Goal: Task Accomplishment & Management: Complete application form

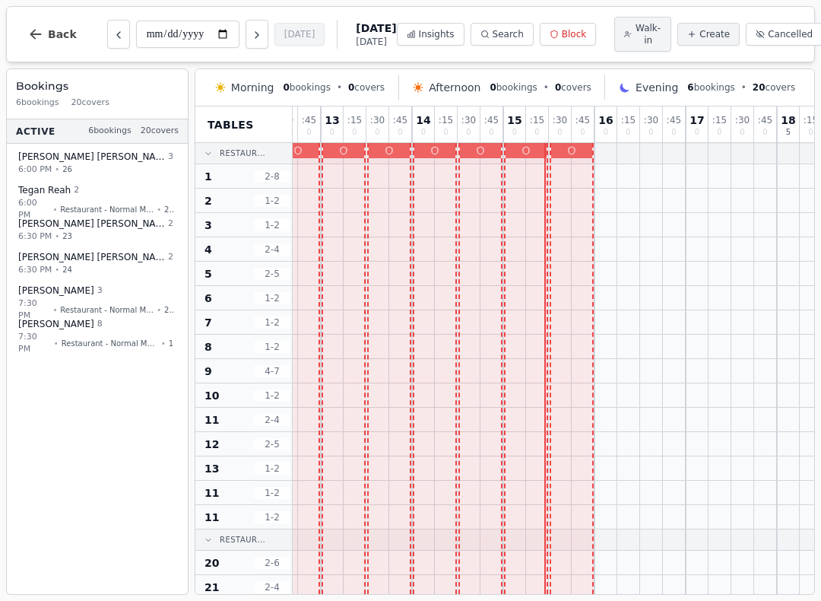
scroll to position [0, 65]
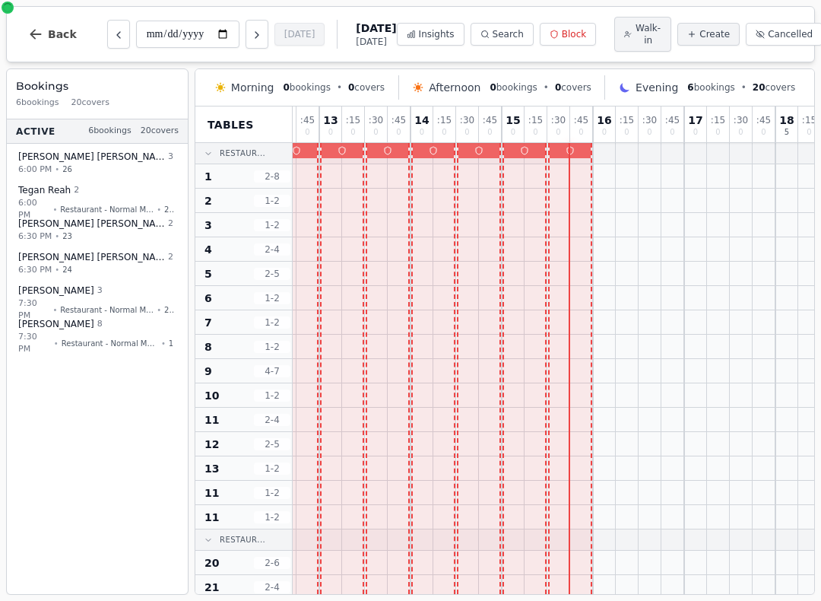
click at [40, 35] on icon "button" at bounding box center [35, 34] width 15 height 15
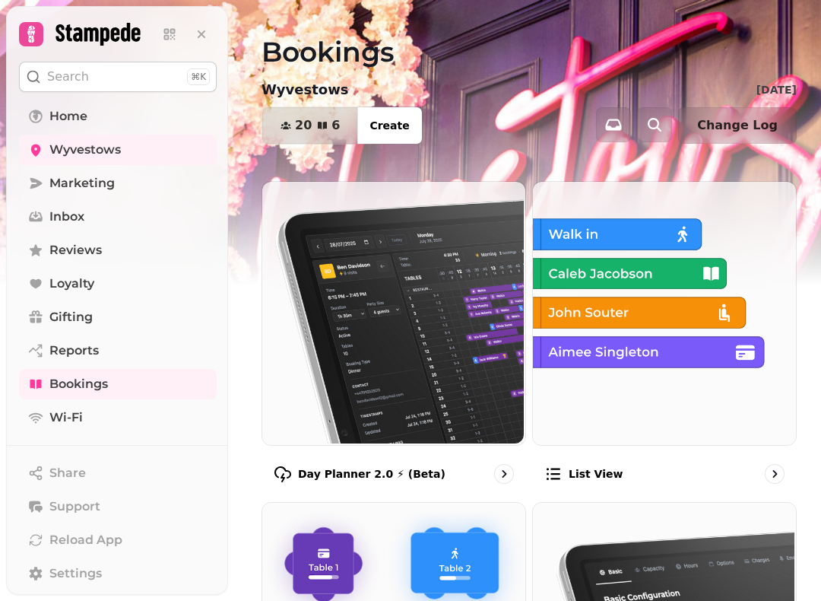
click at [80, 126] on link "Home" at bounding box center [118, 116] width 198 height 30
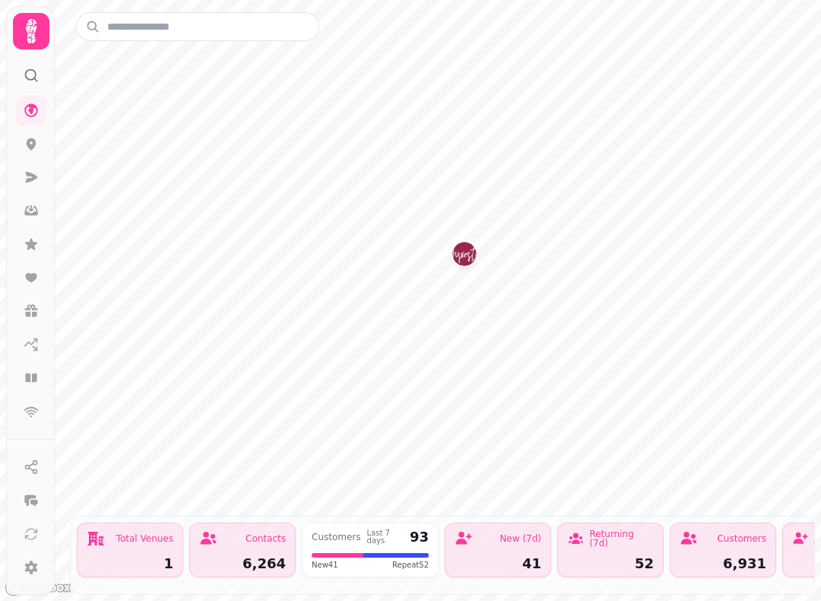
click at [33, 35] on icon at bounding box center [31, 31] width 11 height 24
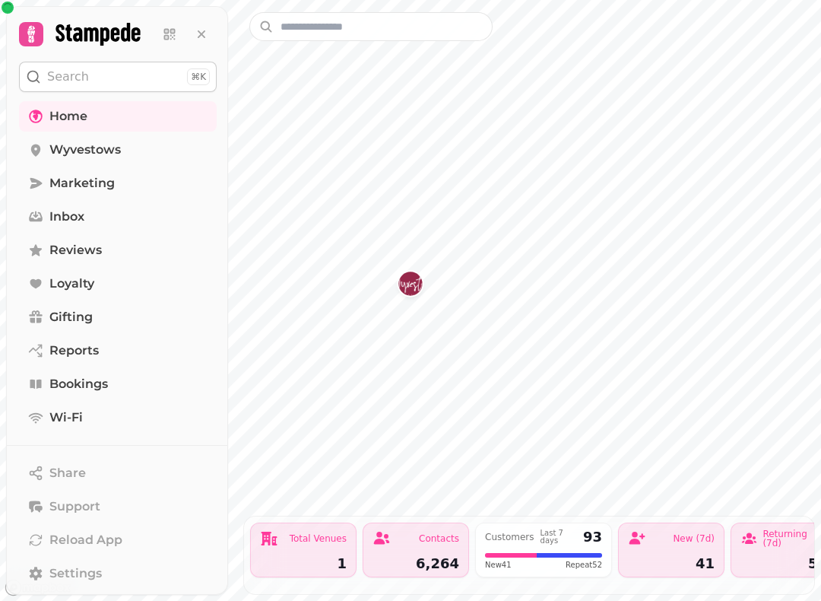
click at [83, 114] on span "Home" at bounding box center [68, 116] width 38 height 18
click at [116, 113] on link "Home" at bounding box center [118, 116] width 198 height 30
click at [115, 147] on span "Wyvestows" at bounding box center [84, 150] width 71 height 18
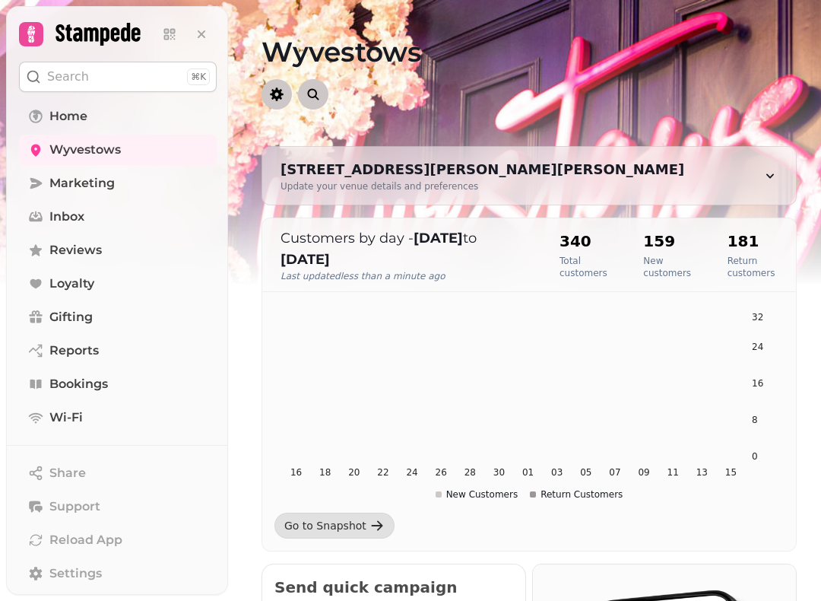
click at [103, 116] on link "Home" at bounding box center [118, 116] width 198 height 30
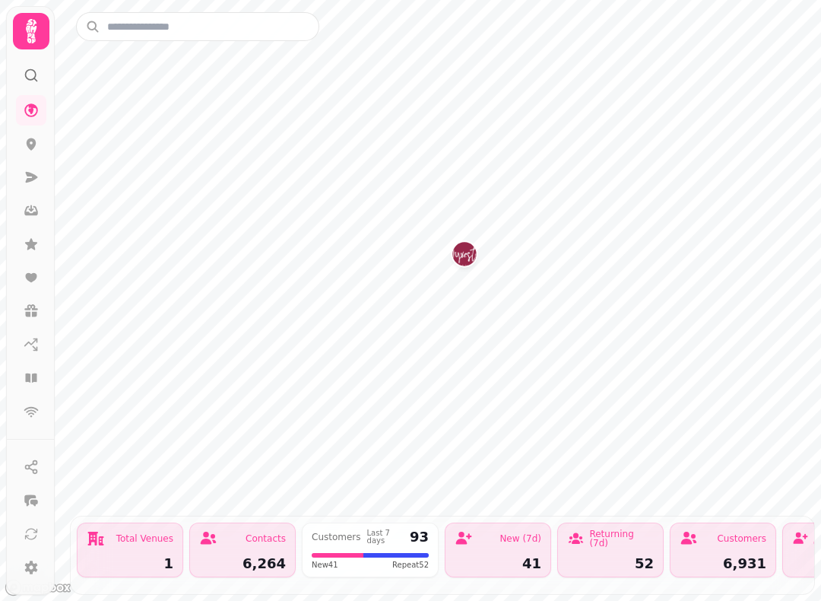
click at [29, 144] on icon at bounding box center [32, 144] width 10 height 12
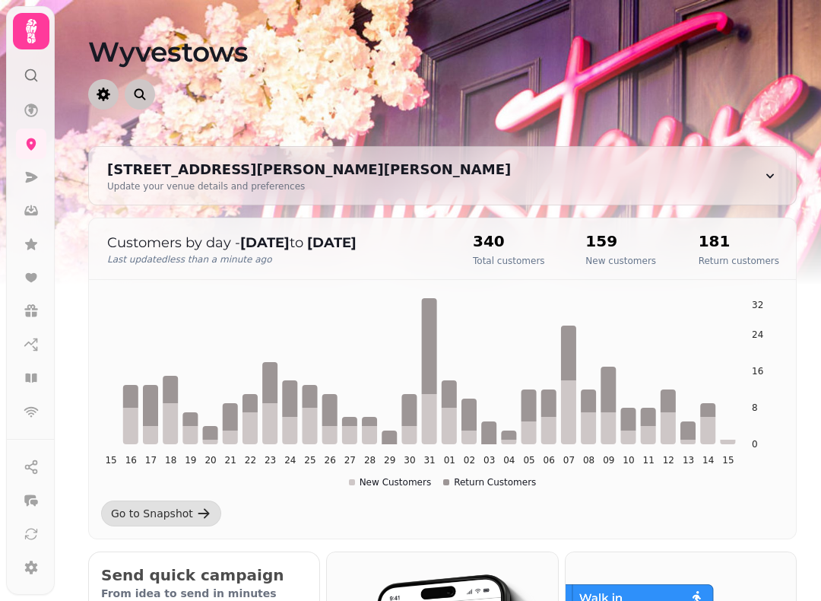
click at [36, 105] on icon at bounding box center [31, 110] width 15 height 15
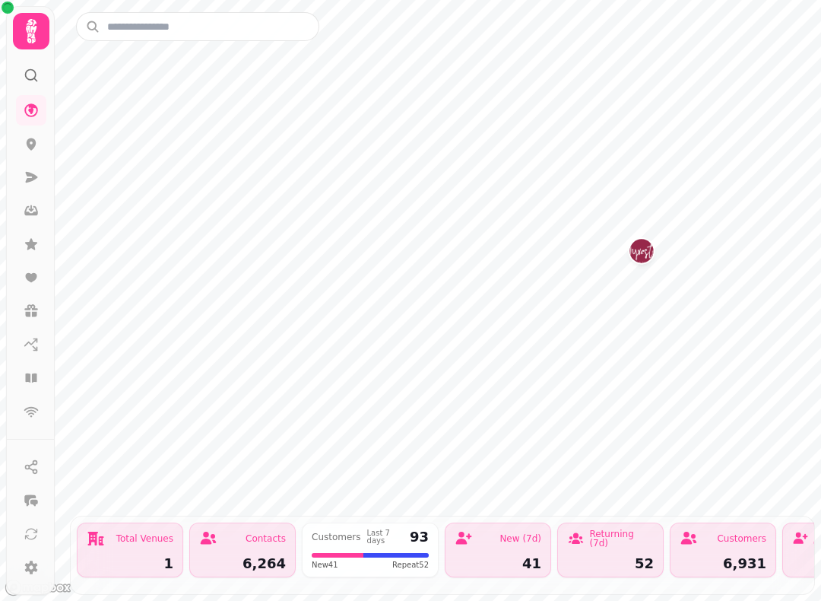
click at [33, 25] on icon at bounding box center [31, 31] width 30 height 30
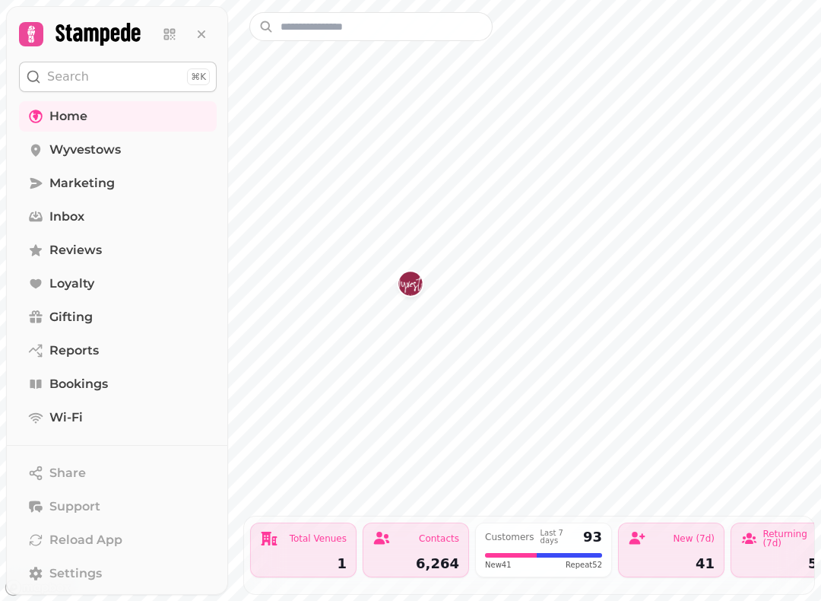
click at [87, 146] on span "Wyvestows" at bounding box center [84, 150] width 71 height 18
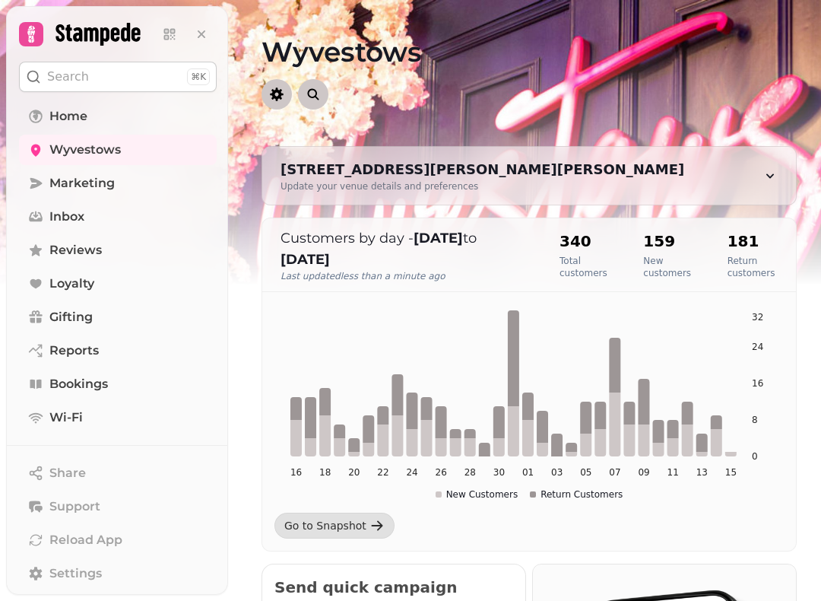
click at [81, 111] on span "Home" at bounding box center [68, 116] width 38 height 18
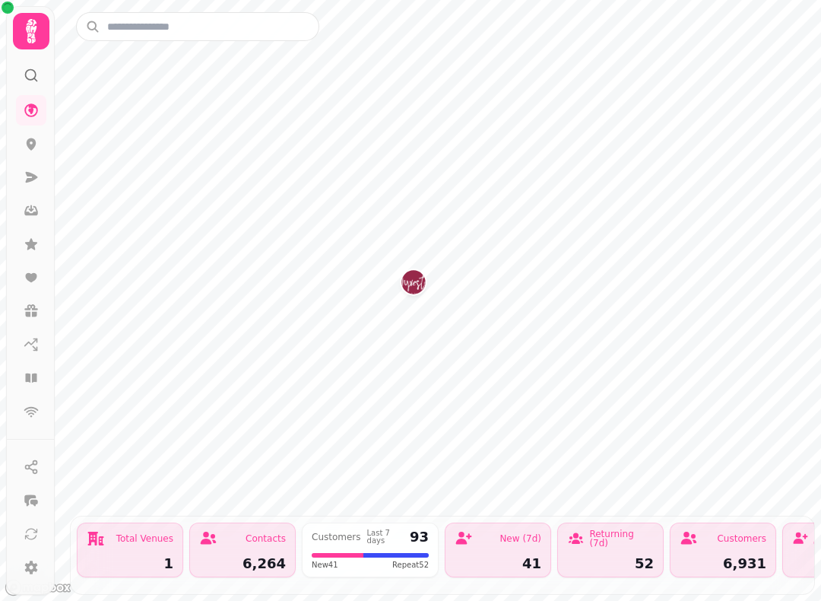
click at [23, 25] on icon at bounding box center [31, 31] width 30 height 30
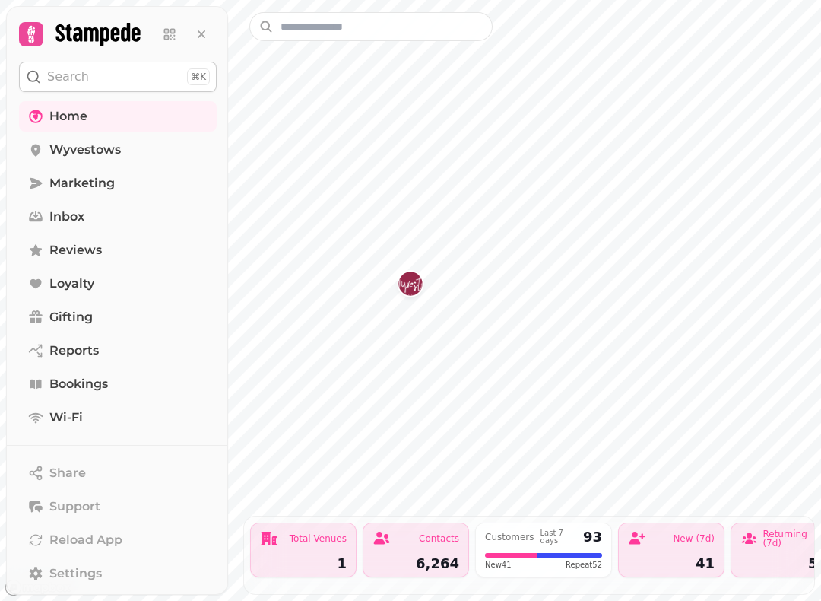
click at [97, 117] on link "Home" at bounding box center [118, 116] width 198 height 30
click at [210, 36] on button at bounding box center [201, 34] width 30 height 30
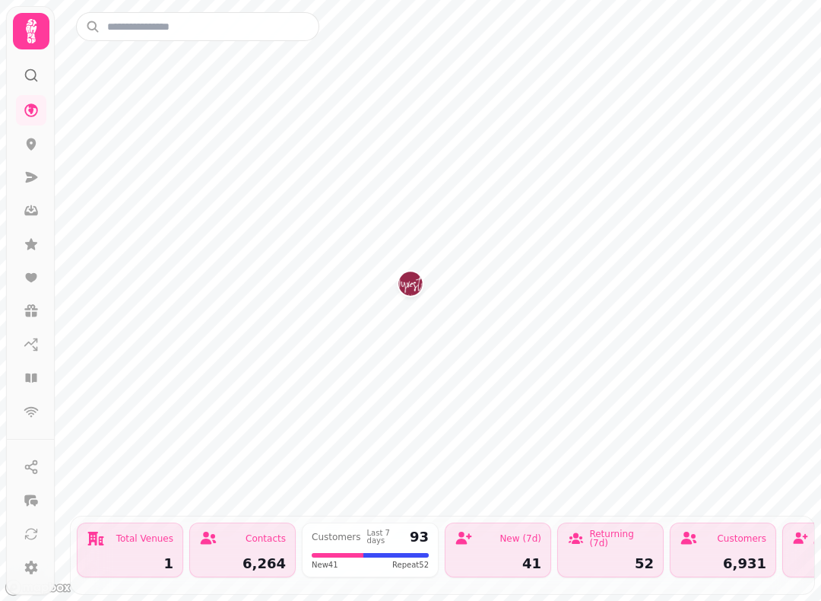
click at [407, 281] on img "Wyvestows" at bounding box center [410, 283] width 24 height 24
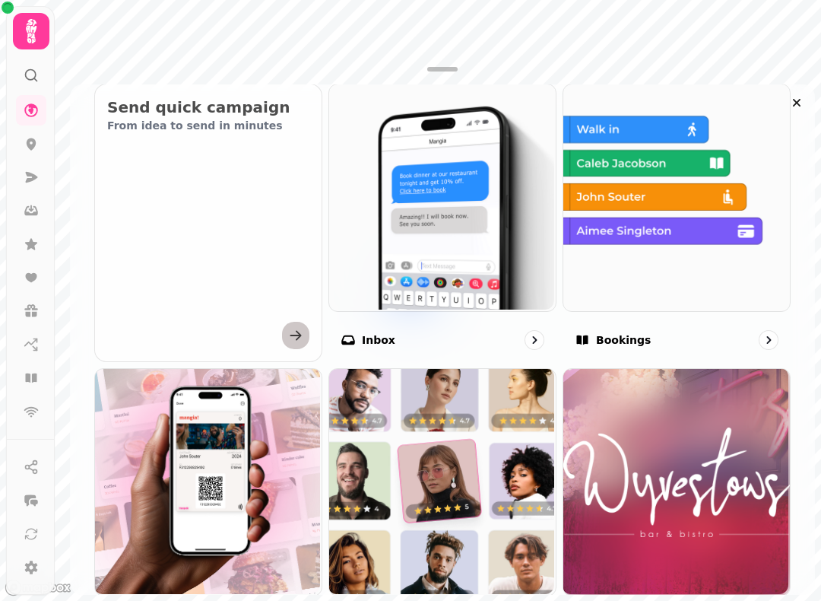
scroll to position [583, 0]
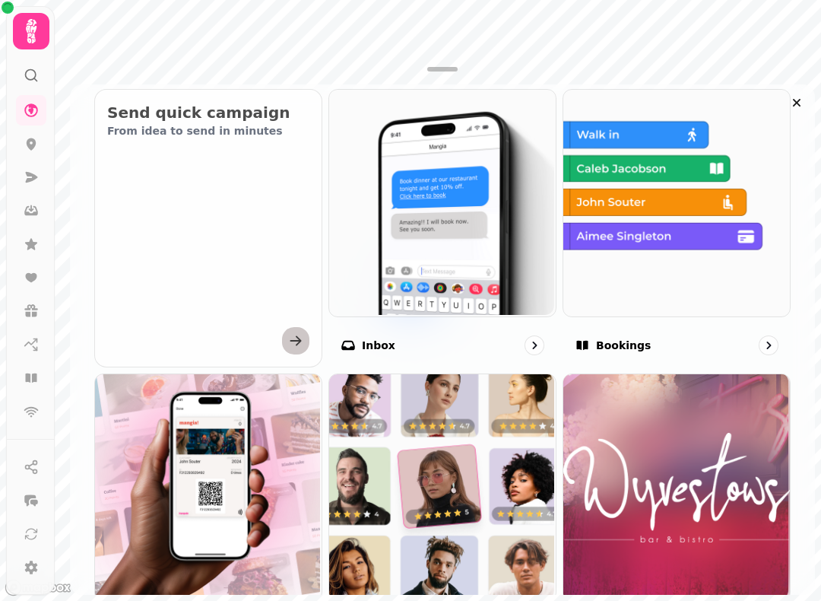
click at [675, 490] on img at bounding box center [676, 487] width 227 height 227
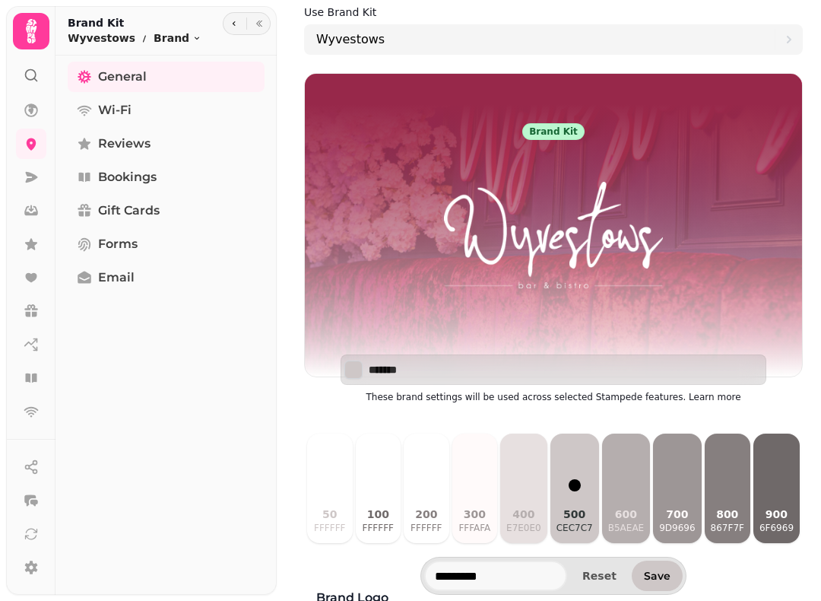
click at [236, 27] on icon "button" at bounding box center [234, 23] width 9 height 9
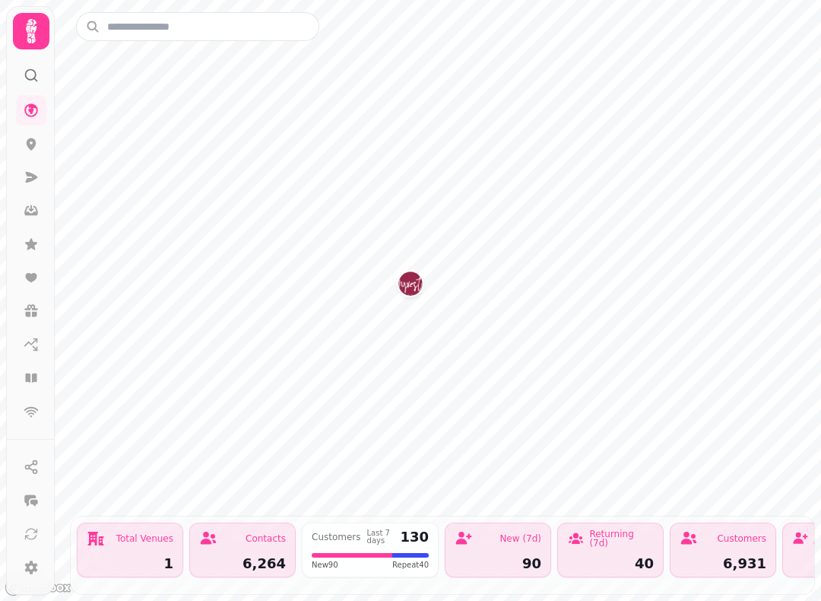
click at [30, 24] on icon at bounding box center [31, 31] width 11 height 24
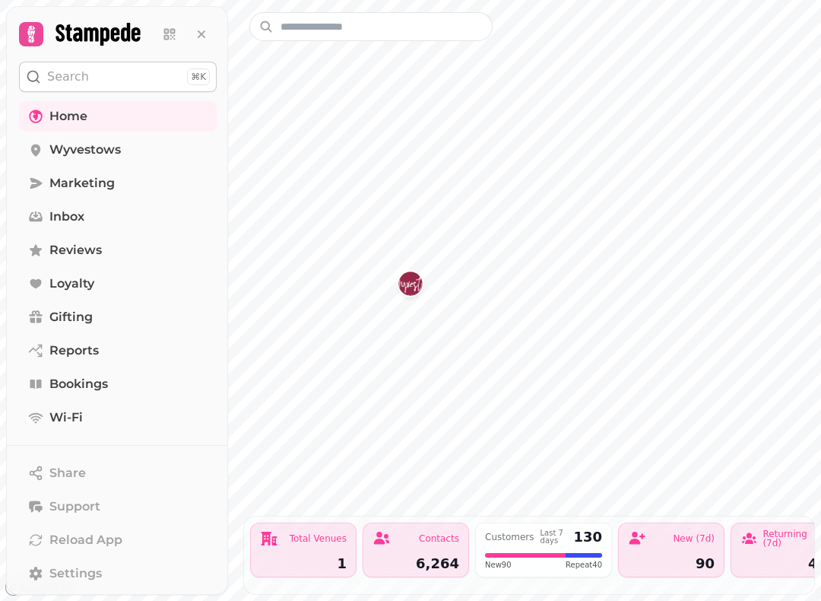
click at [62, 115] on span "Home" at bounding box center [68, 116] width 38 height 18
click at [30, 120] on icon at bounding box center [36, 116] width 14 height 14
click at [91, 383] on span "Bookings" at bounding box center [78, 384] width 59 height 18
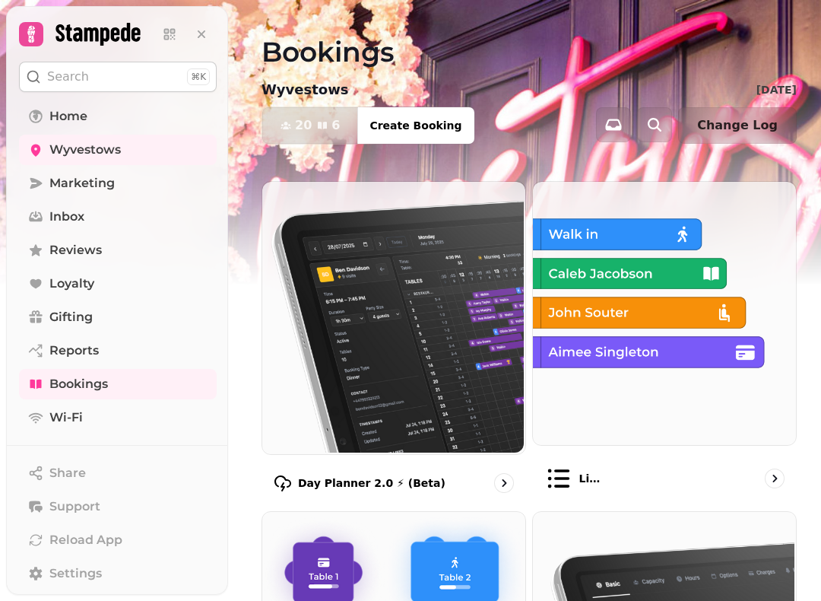
click at [412, 303] on img at bounding box center [392, 316] width 263 height 272
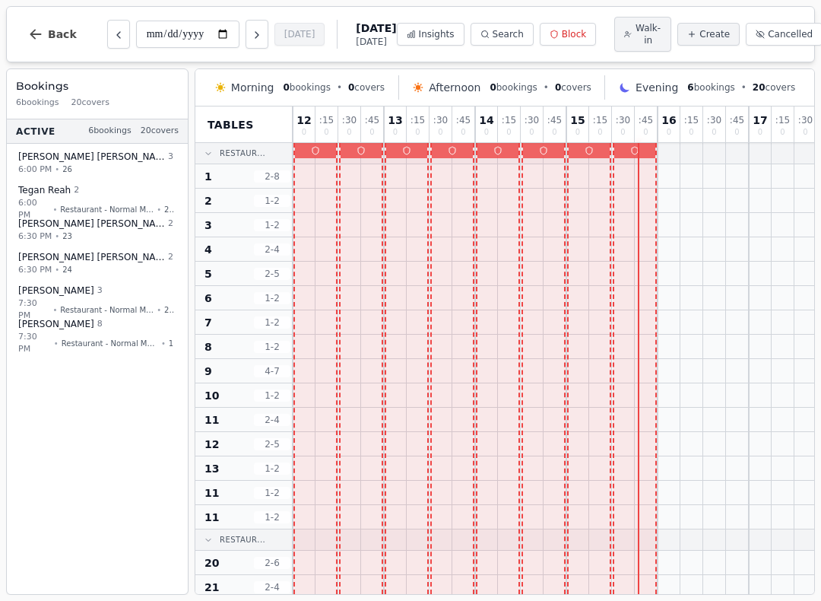
click at [43, 26] on button "Back" at bounding box center [52, 34] width 73 height 36
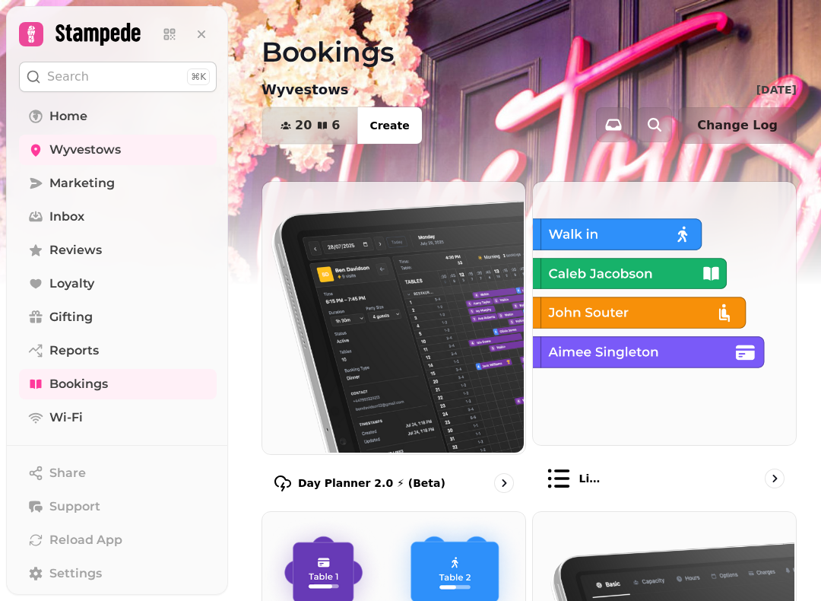
click at [350, 291] on img at bounding box center [392, 316] width 263 height 272
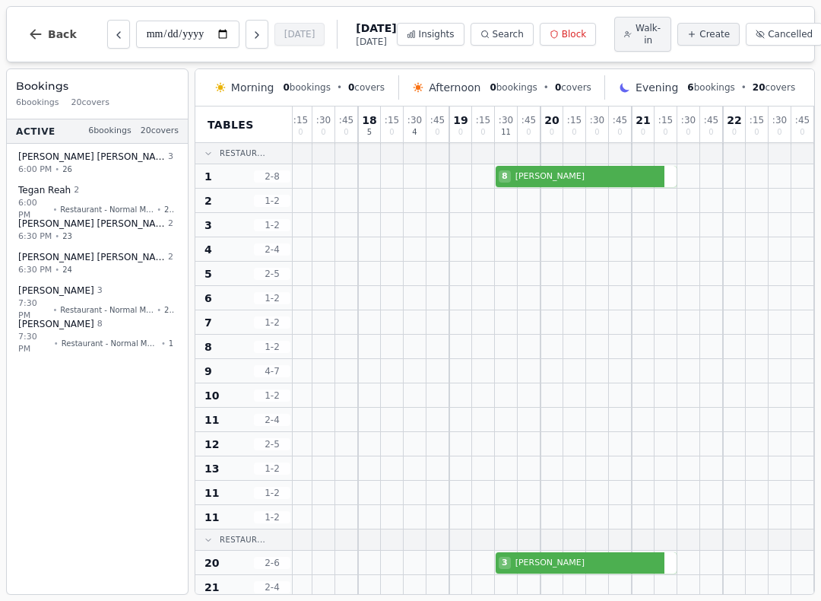
scroll to position [0, 482]
click at [36, 27] on button "Back" at bounding box center [52, 34] width 73 height 36
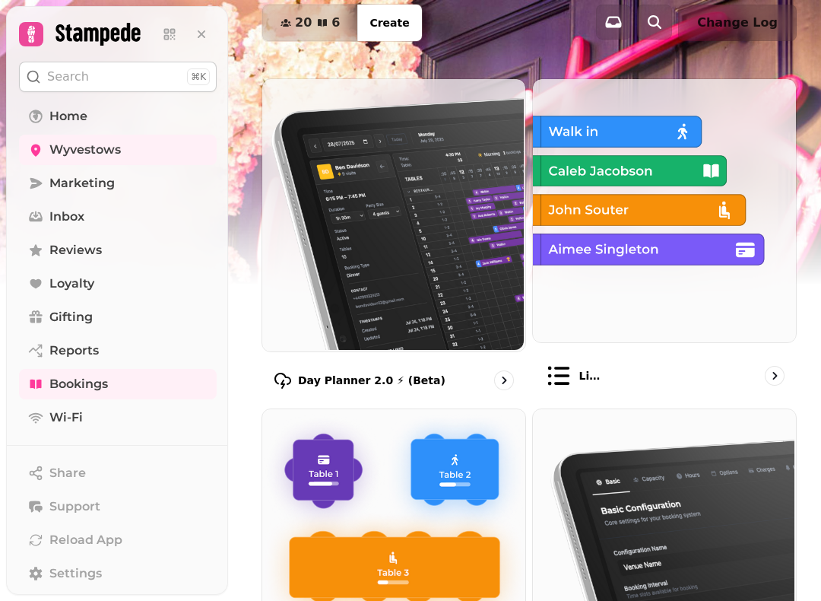
scroll to position [102, 0]
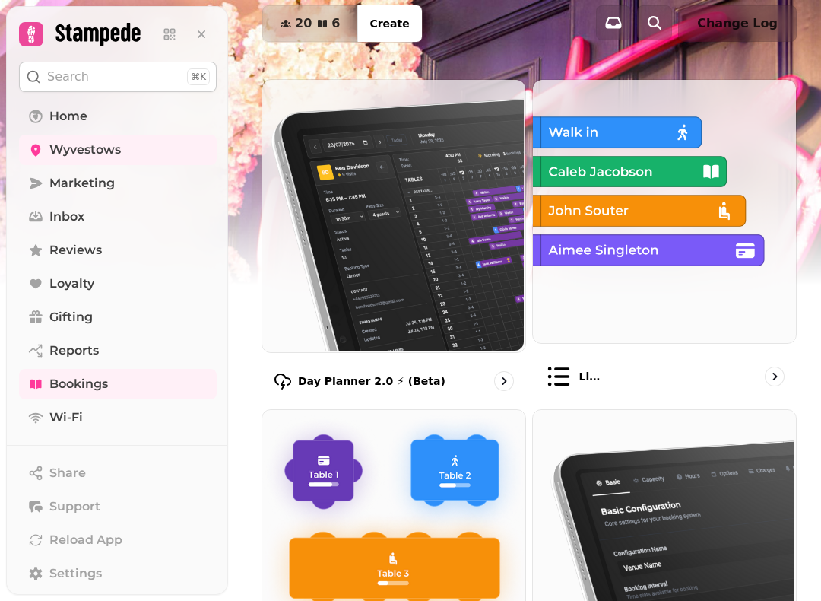
click at [434, 271] on img at bounding box center [392, 214] width 263 height 272
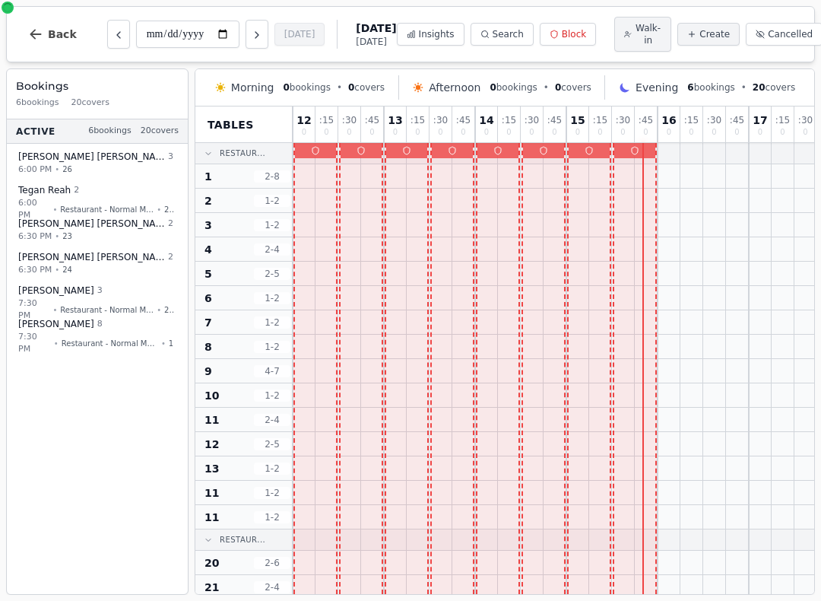
click at [251, 39] on icon "Next day" at bounding box center [257, 35] width 12 height 12
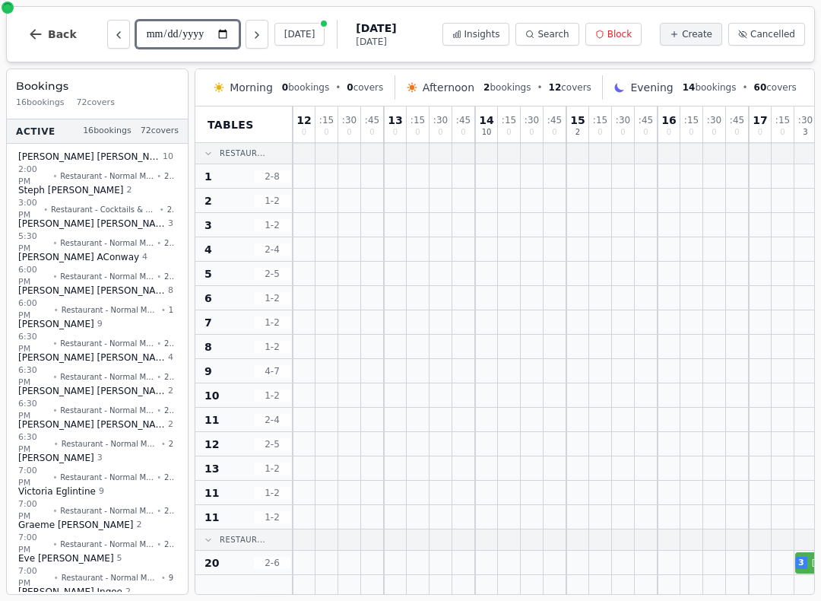
click at [167, 43] on input "**********" at bounding box center [187, 34] width 103 height 27
type input "**********"
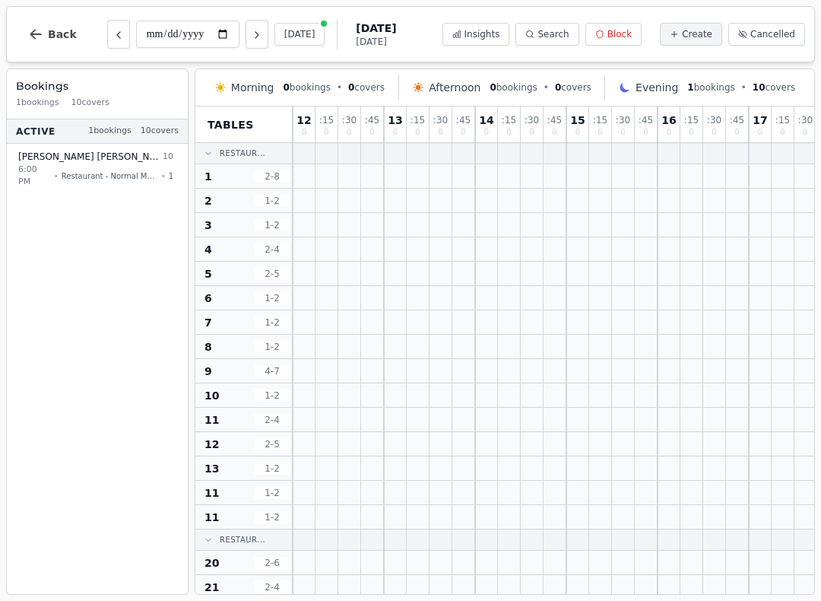
click at [699, 31] on span "Create" at bounding box center [697, 34] width 30 height 12
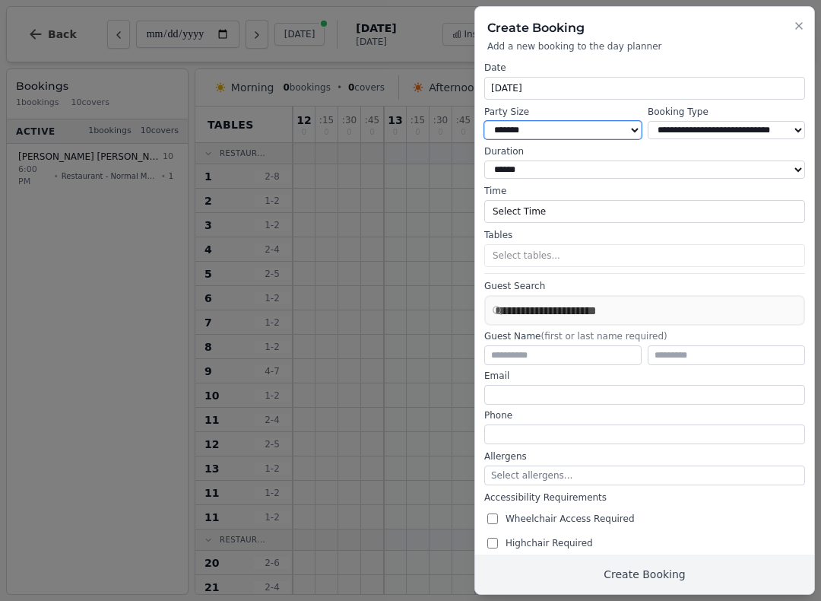
click at [601, 131] on select "* ***** * ****** * ****** * ****** * ****** * ****** * ****** * ****** * ******…" at bounding box center [562, 130] width 157 height 18
select select "*"
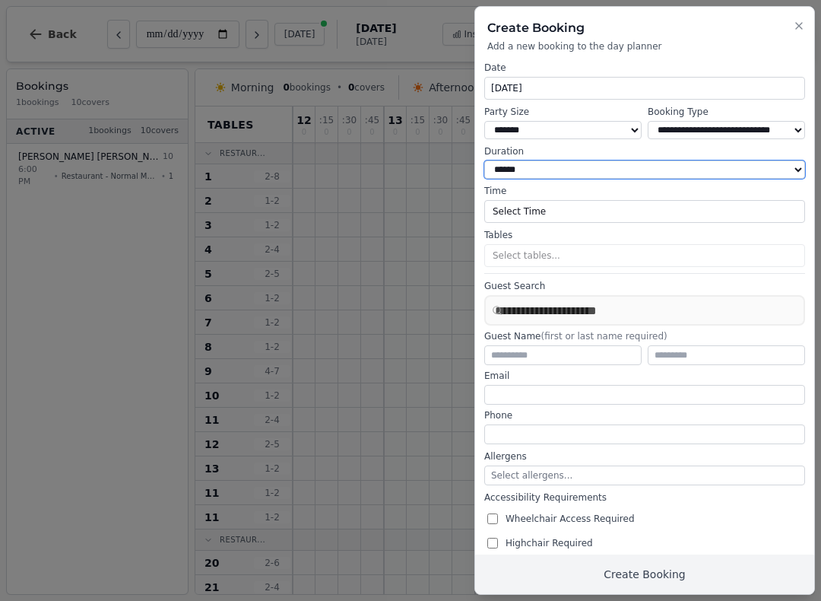
click at [657, 172] on select "**********" at bounding box center [644, 169] width 321 height 18
select select "****"
click at [593, 202] on button "Select Time" at bounding box center [644, 211] width 321 height 23
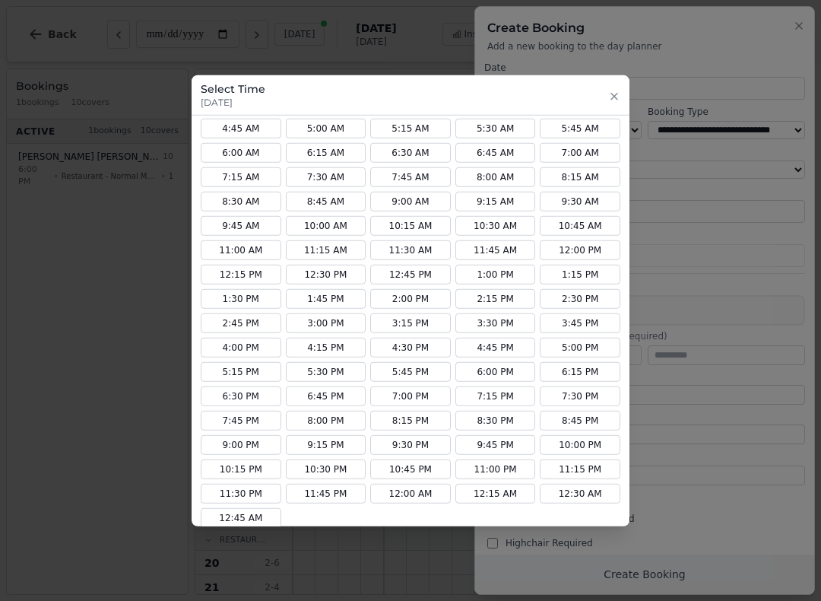
scroll to position [78, 0]
click at [326, 366] on button "5:30 PM" at bounding box center [326, 373] width 81 height 20
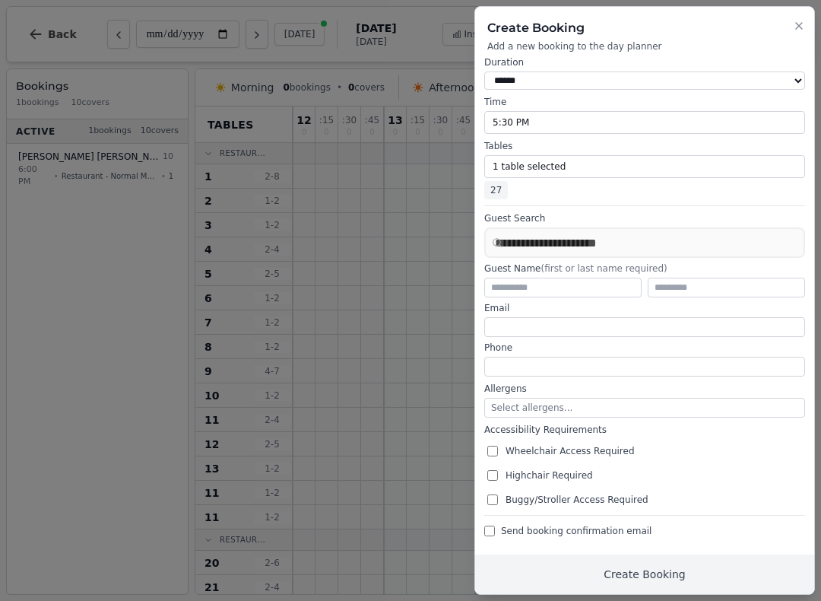
scroll to position [88, 0]
click at [571, 287] on input "text" at bounding box center [562, 288] width 157 height 20
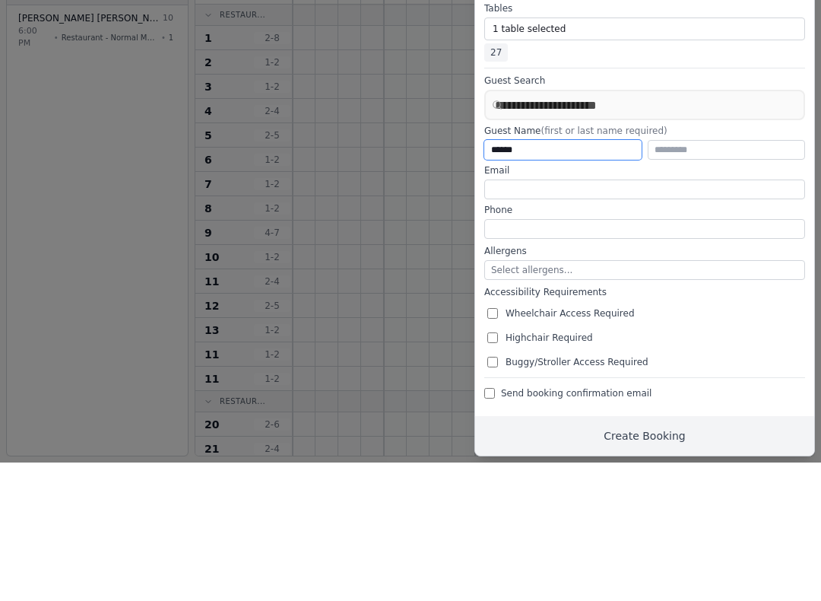
type input "******"
click at [714, 278] on input "text" at bounding box center [726, 288] width 157 height 20
type input "*****"
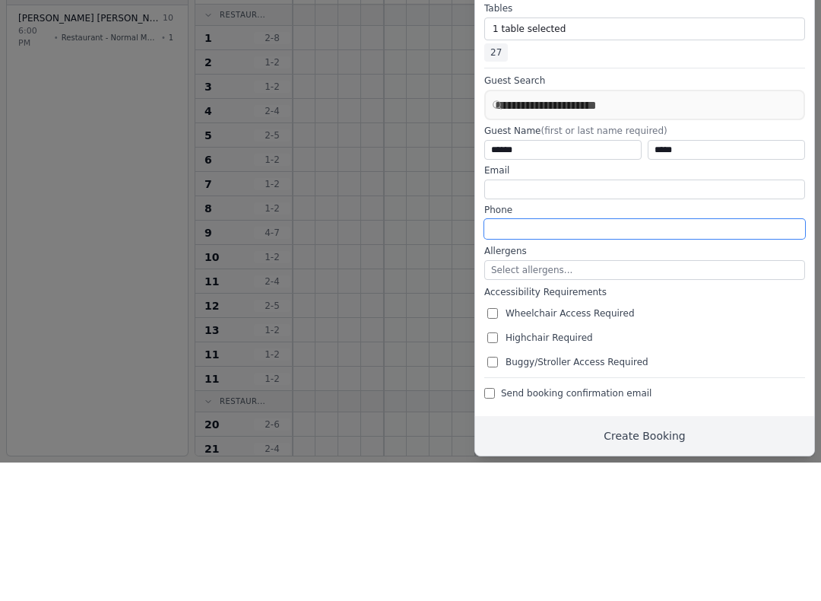
click at [615, 357] on input "tel" at bounding box center [644, 367] width 321 height 20
type input "**********"
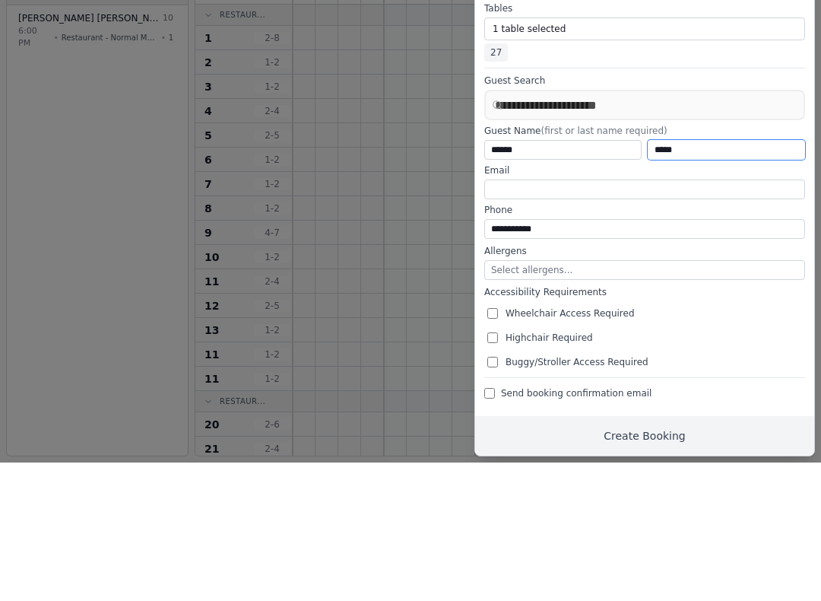
click at [766, 278] on input "*****" at bounding box center [726, 288] width 157 height 20
click at [671, 357] on input "**********" at bounding box center [644, 367] width 321 height 20
click at [696, 398] on button "Select allergens..." at bounding box center [644, 408] width 321 height 20
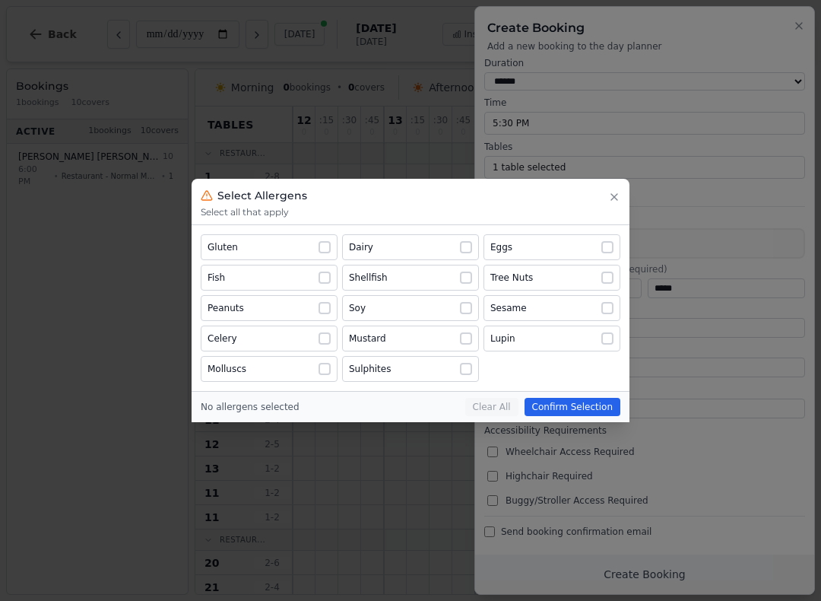
click at [619, 198] on icon "button" at bounding box center [614, 197] width 12 height 12
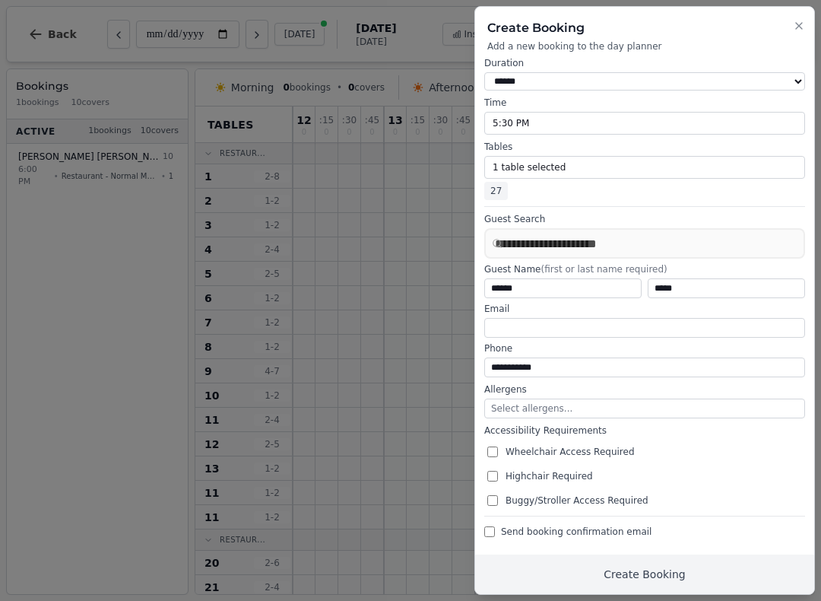
click at [543, 568] on button "Create Booking" at bounding box center [644, 574] width 339 height 40
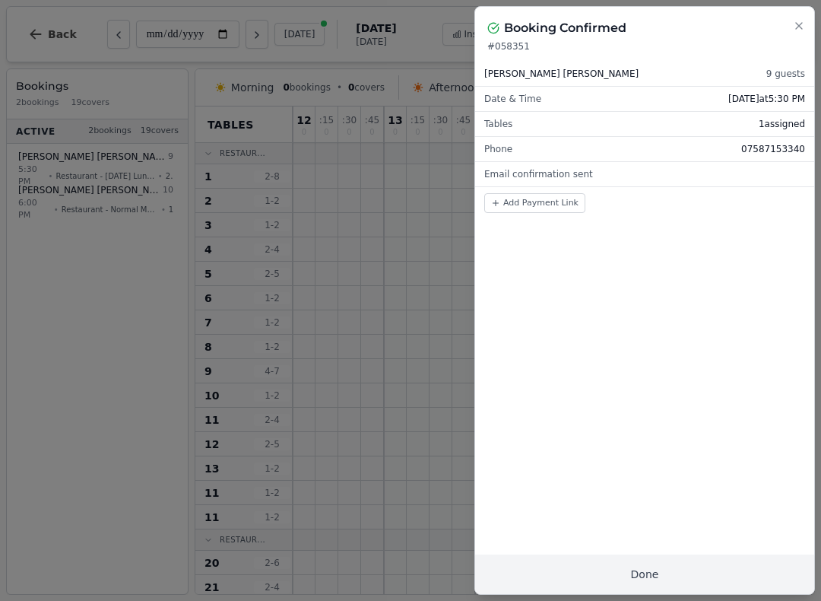
click at [798, 30] on icon "button" at bounding box center [799, 26] width 12 height 12
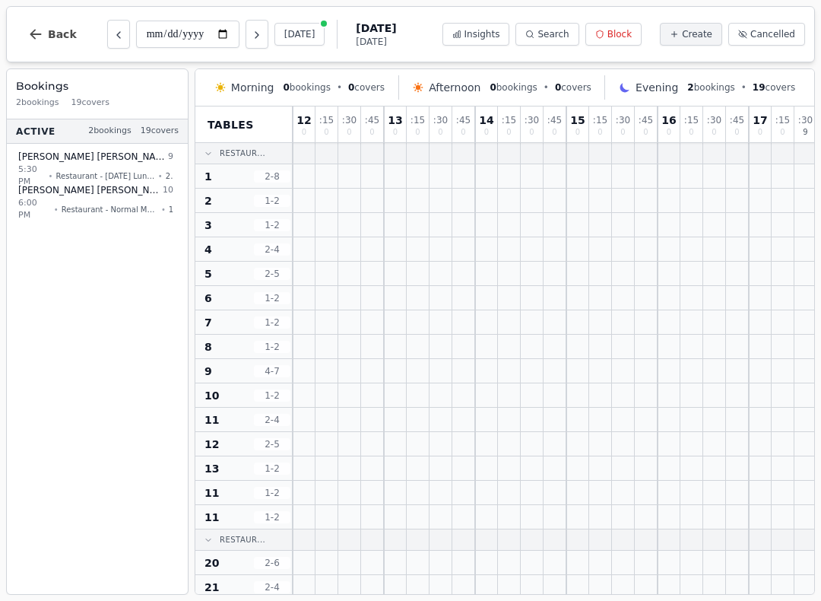
click at [128, 163] on div "5:30 PM • Restaurant - [DATE] Lunch Menu • 27" at bounding box center [95, 175] width 155 height 25
select select "****"
select select "*"
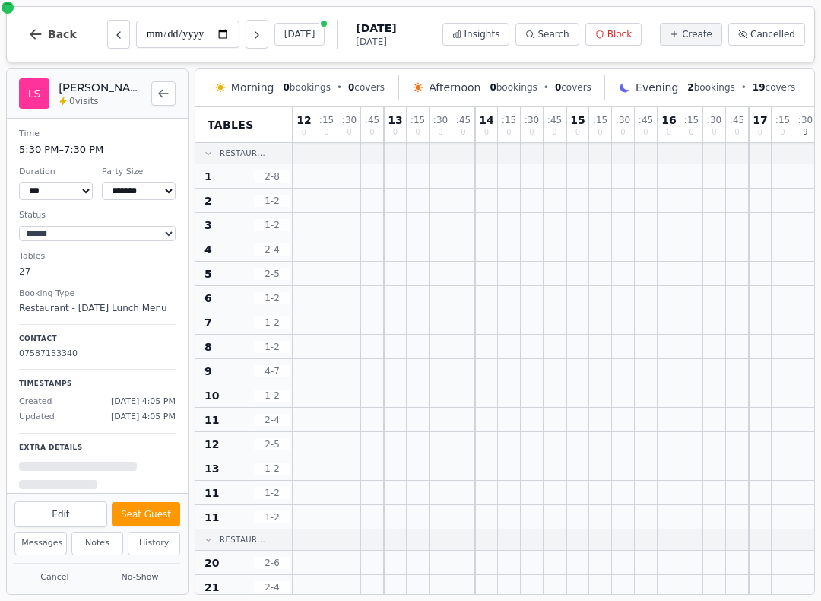
click at [102, 525] on button "Edit" at bounding box center [60, 514] width 93 height 26
select select "*"
select select "****"
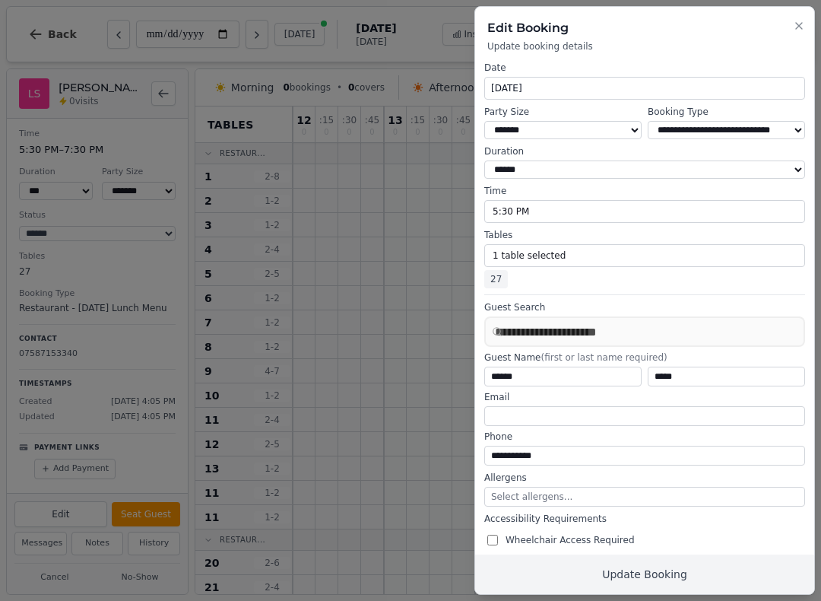
click at [91, 547] on div at bounding box center [410, 300] width 821 height 601
click at [100, 540] on div at bounding box center [410, 300] width 821 height 601
click at [170, 463] on div at bounding box center [410, 300] width 821 height 601
click at [799, 32] on icon "button" at bounding box center [799, 26] width 12 height 12
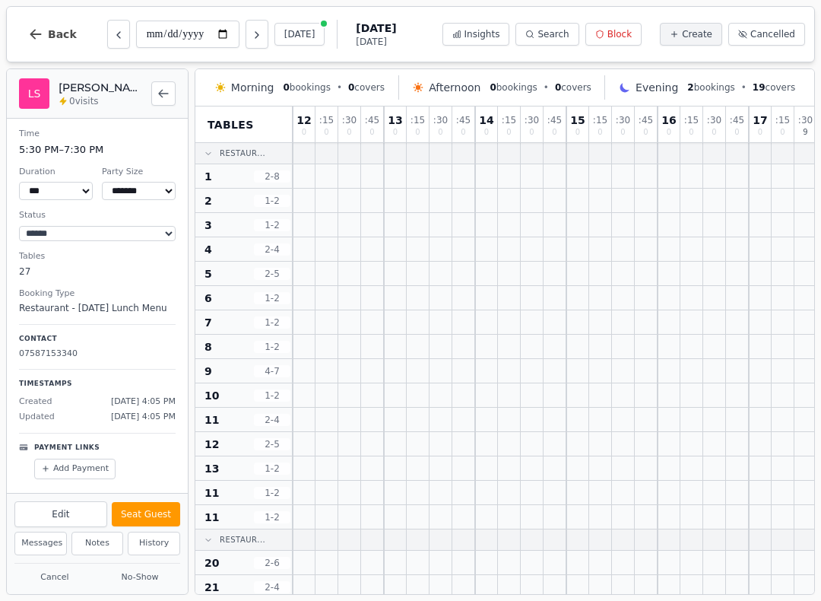
click at [96, 554] on button "Notes" at bounding box center [97, 543] width 52 height 24
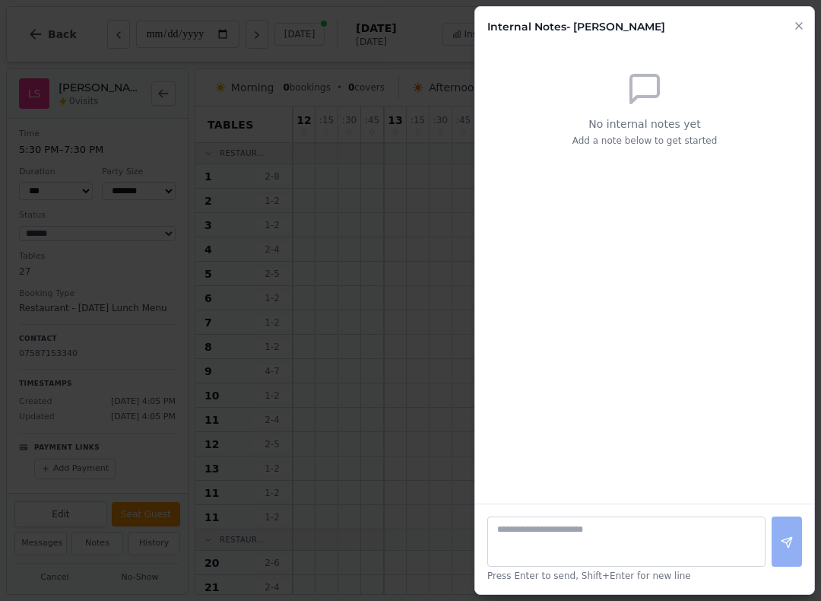
click at [771, 205] on div "No internal notes yet Add a note below to get started" at bounding box center [644, 268] width 339 height 469
click at [549, 533] on textarea at bounding box center [626, 541] width 278 height 50
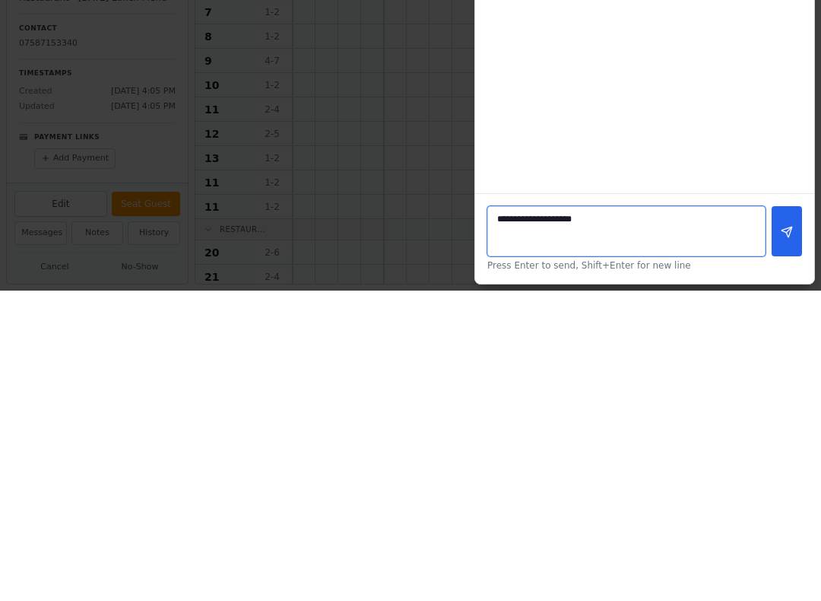
type textarea "**********"
click at [786, 536] on icon at bounding box center [787, 542] width 12 height 12
